Goal: Information Seeking & Learning: Compare options

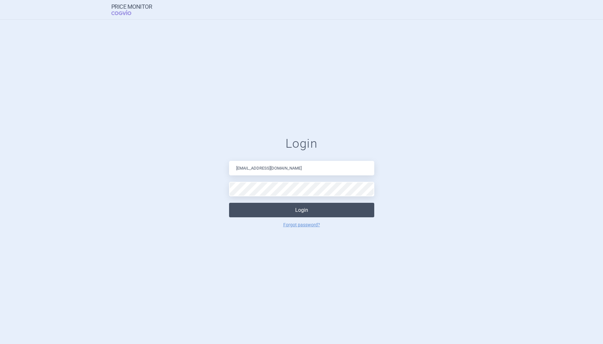
click at [295, 208] on button "Login" at bounding box center [301, 210] width 145 height 15
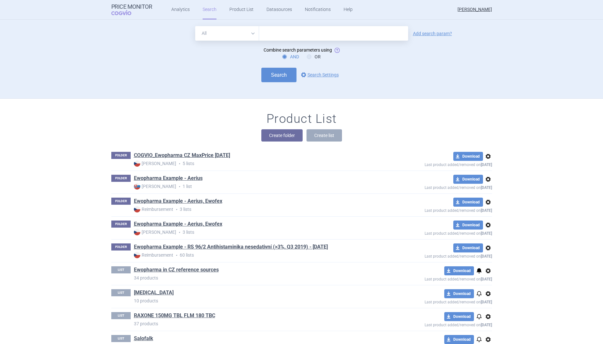
click at [303, 33] on input "text" at bounding box center [333, 33] width 149 height 15
paste input "[MEDICAL_DATA]"
type input "[MEDICAL_DATA]"
click at [280, 75] on button "Search" at bounding box center [278, 75] width 35 height 15
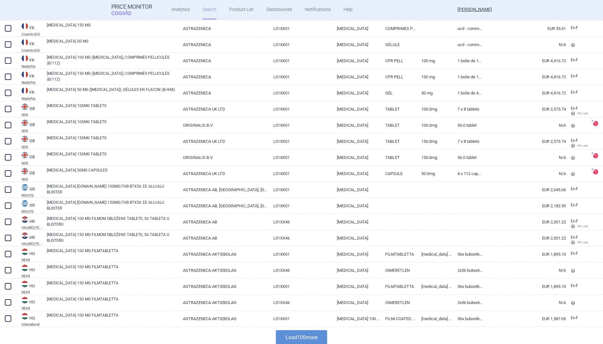
scroll to position [1445, 0]
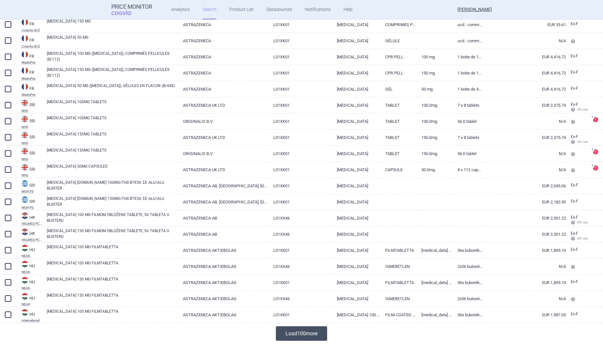
click at [301, 334] on button "Load 100 more" at bounding box center [301, 334] width 51 height 15
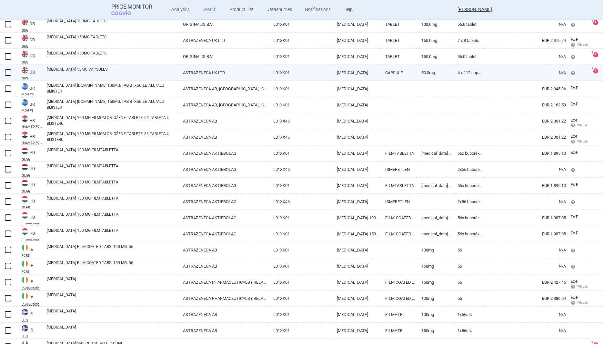
scroll to position [1555, 0]
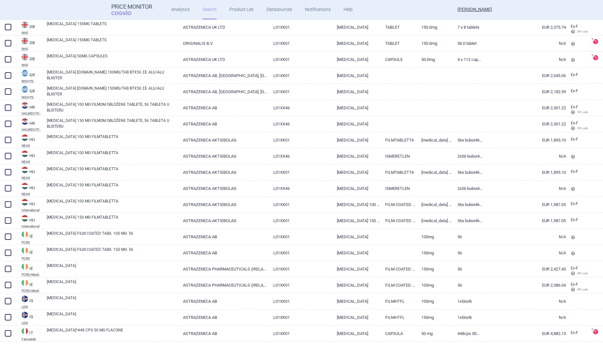
click at [513, 11] on header "Price Monitor COGVIO Analytics Search Product List Datasources Notifications He…" at bounding box center [301, 10] width 603 height 20
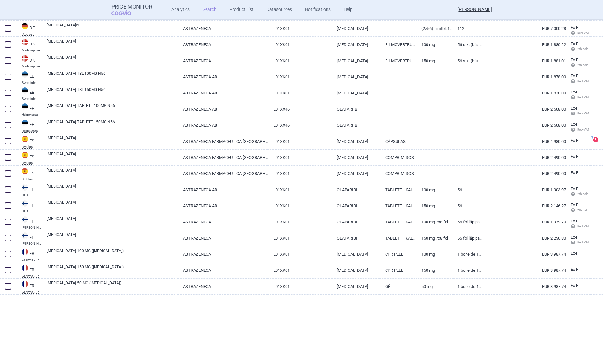
scroll to position [967, 0]
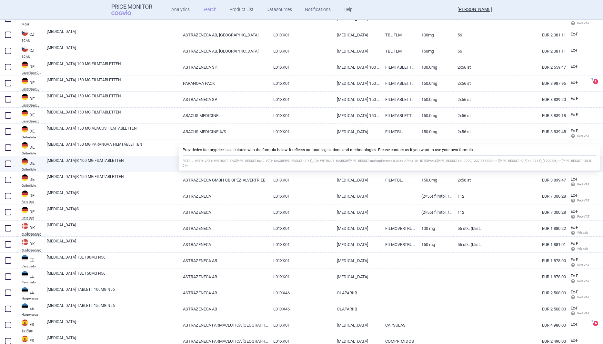
click at [540, 170] on link "EUR 2,559.74" at bounding box center [524, 164] width 83 height 16
select select "EUR"
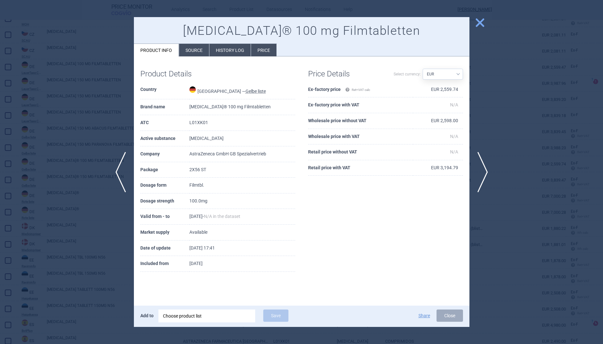
click at [480, 21] on span "close" at bounding box center [479, 22] width 11 height 11
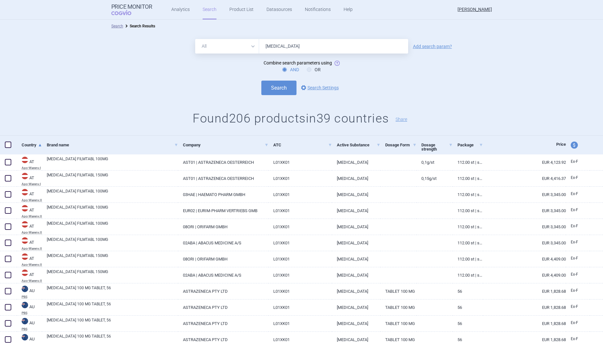
drag, startPoint x: 302, startPoint y: 47, endPoint x: 249, endPoint y: 47, distance: 52.9
click at [259, 47] on input "[MEDICAL_DATA]" at bounding box center [333, 46] width 149 height 15
paste input "Rubrac"
type input "[MEDICAL_DATA]"
click at [261, 81] on button "Search" at bounding box center [278, 88] width 35 height 15
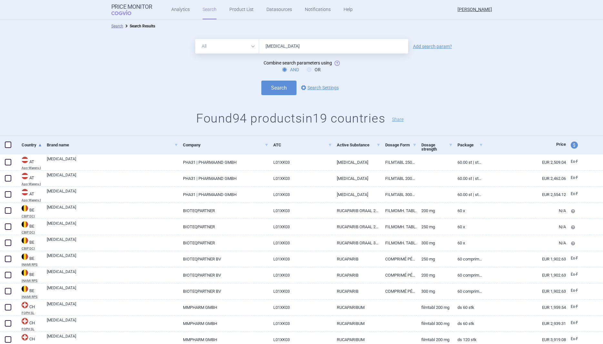
drag, startPoint x: 291, startPoint y: 48, endPoint x: 248, endPoint y: 47, distance: 43.3
click at [259, 47] on input "[MEDICAL_DATA]" at bounding box center [333, 46] width 149 height 15
paste input "Zejul"
type input "[MEDICAL_DATA]"
click at [261, 81] on button "Search" at bounding box center [278, 88] width 35 height 15
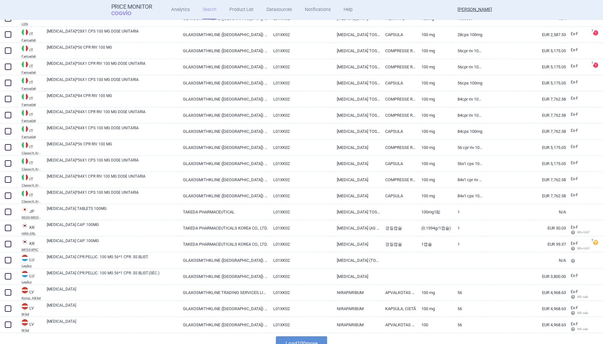
scroll to position [1445, 0]
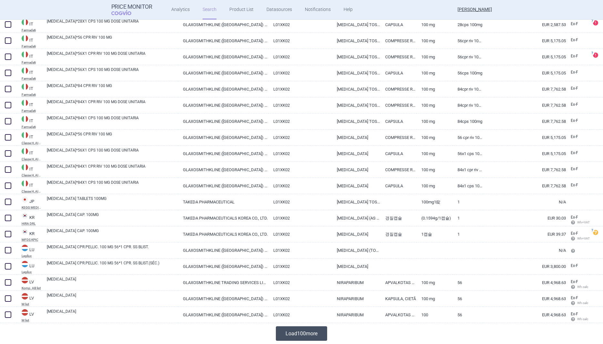
click at [290, 331] on button "Load 100 more" at bounding box center [301, 334] width 51 height 15
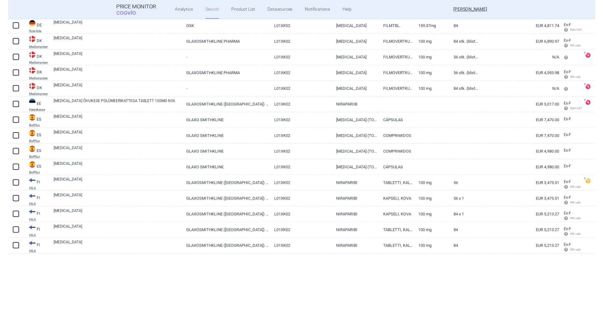
scroll to position [376, 0]
